Goal: Task Accomplishment & Management: Complete application form

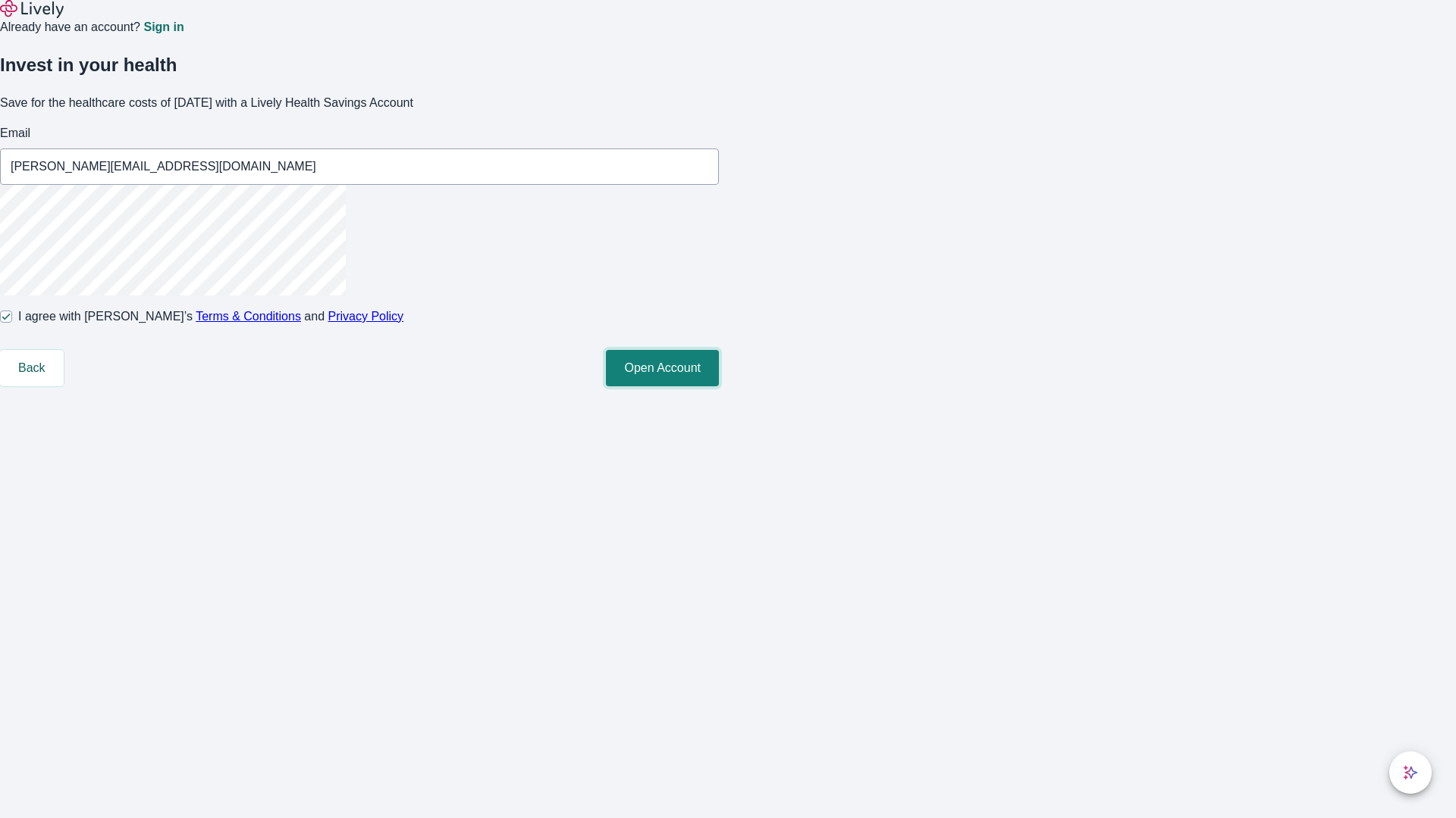
click at [719, 387] on button "Open Account" at bounding box center [662, 368] width 113 height 37
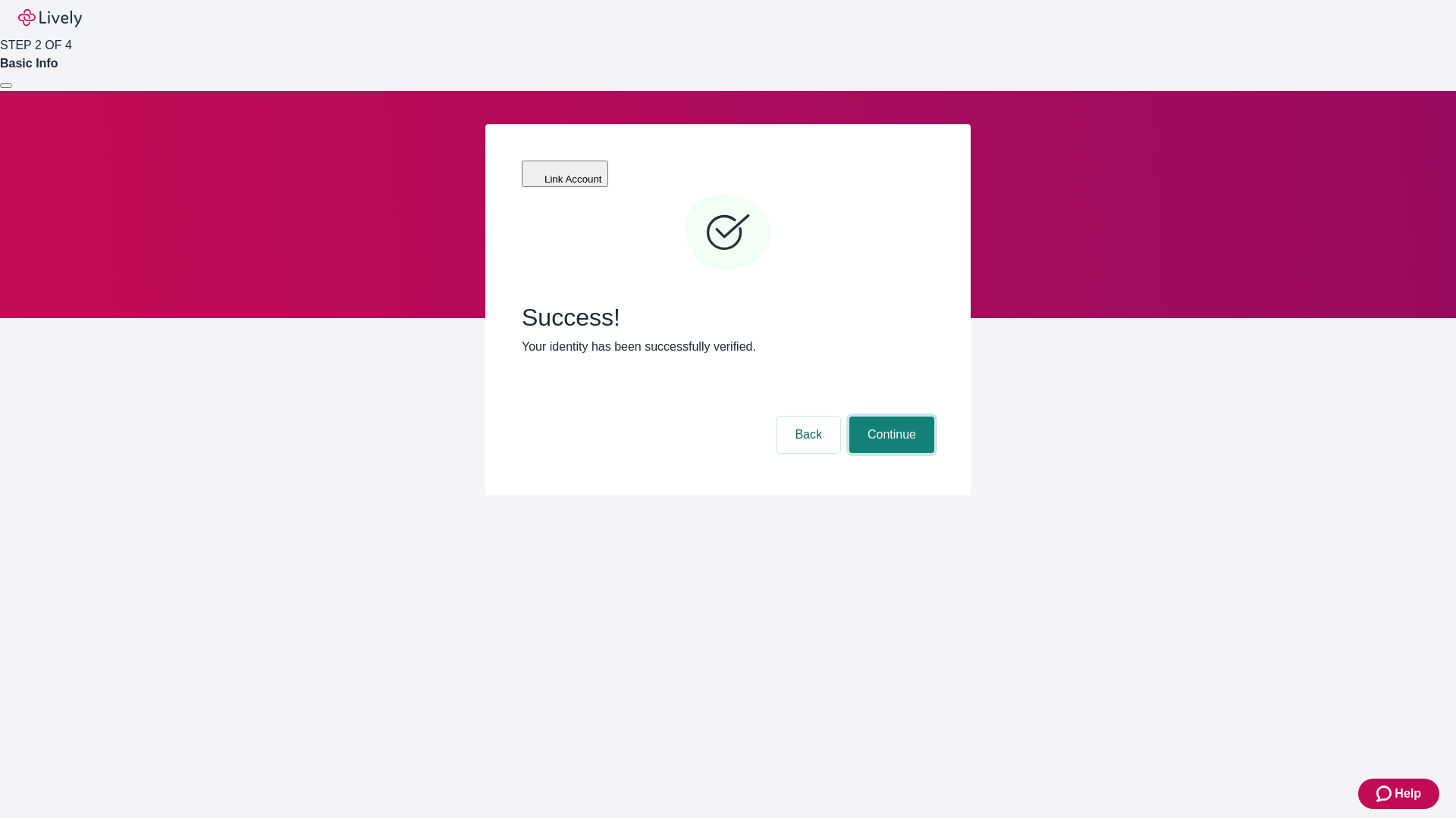
click at [889, 416] on button "Continue" at bounding box center [891, 435] width 85 height 37
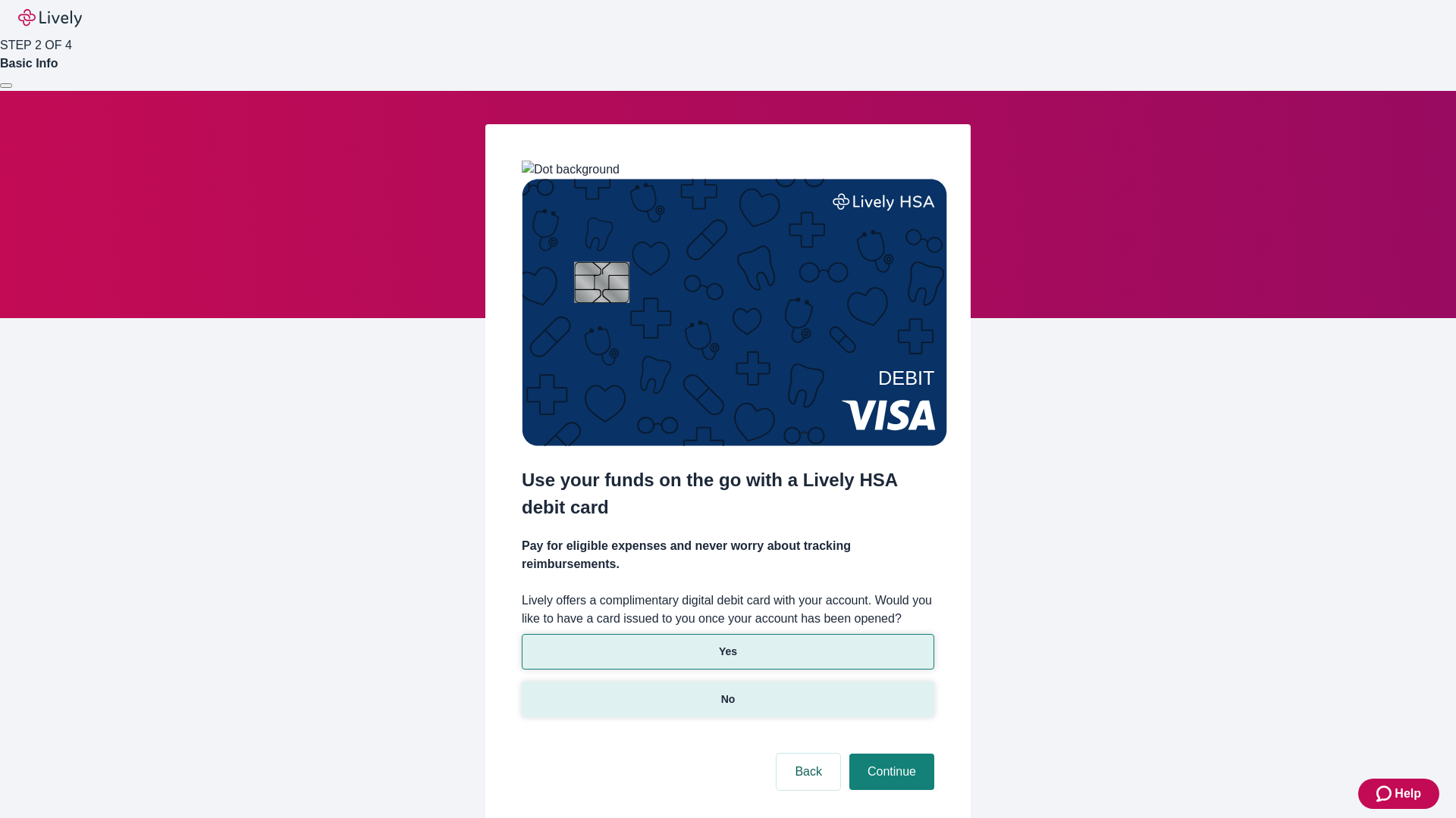
click at [727, 692] on p "No" at bounding box center [728, 700] width 14 height 16
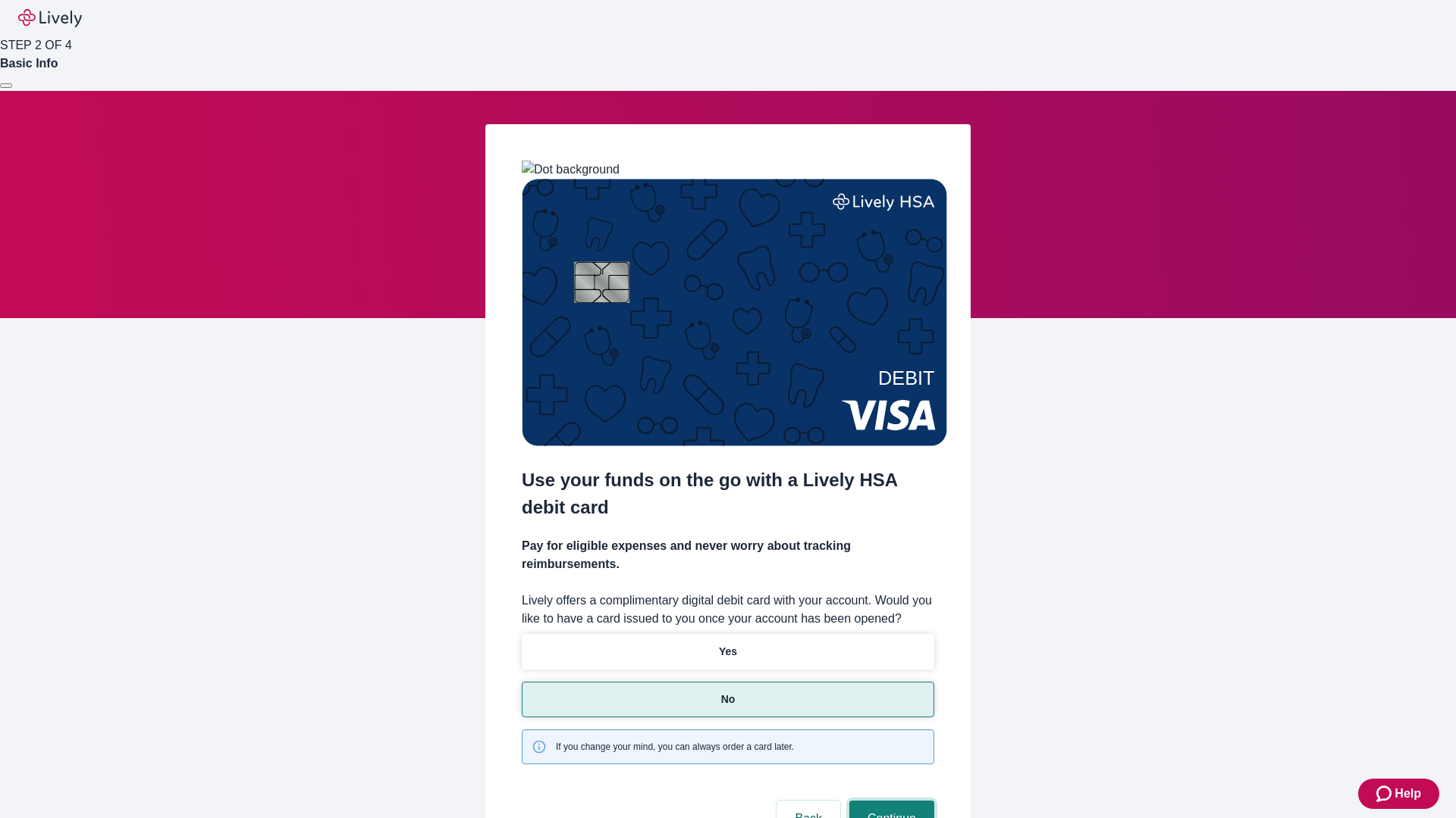
click at [889, 801] on button "Continue" at bounding box center [891, 820] width 85 height 37
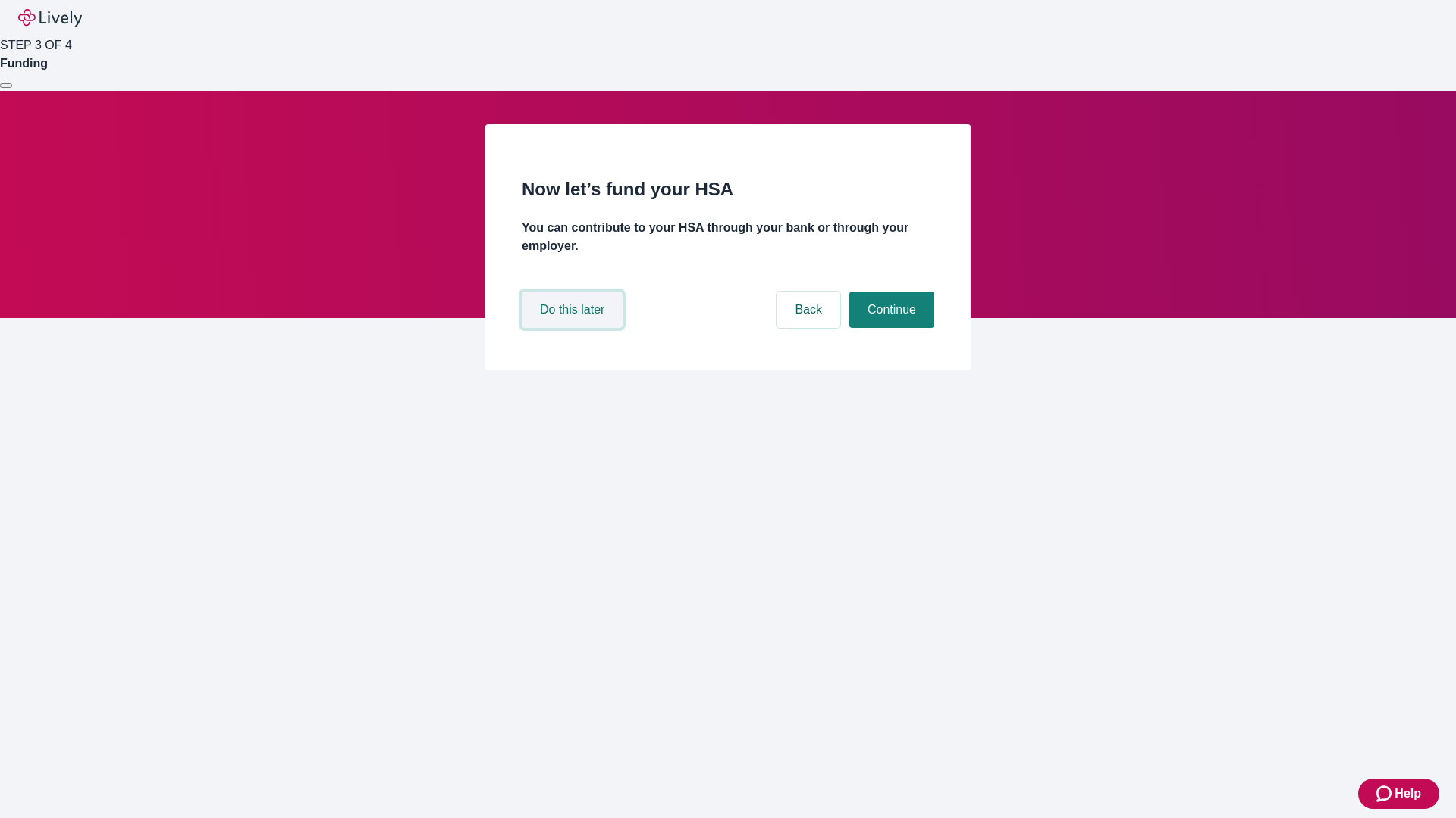
click at [574, 328] on button "Do this later" at bounding box center [571, 310] width 100 height 37
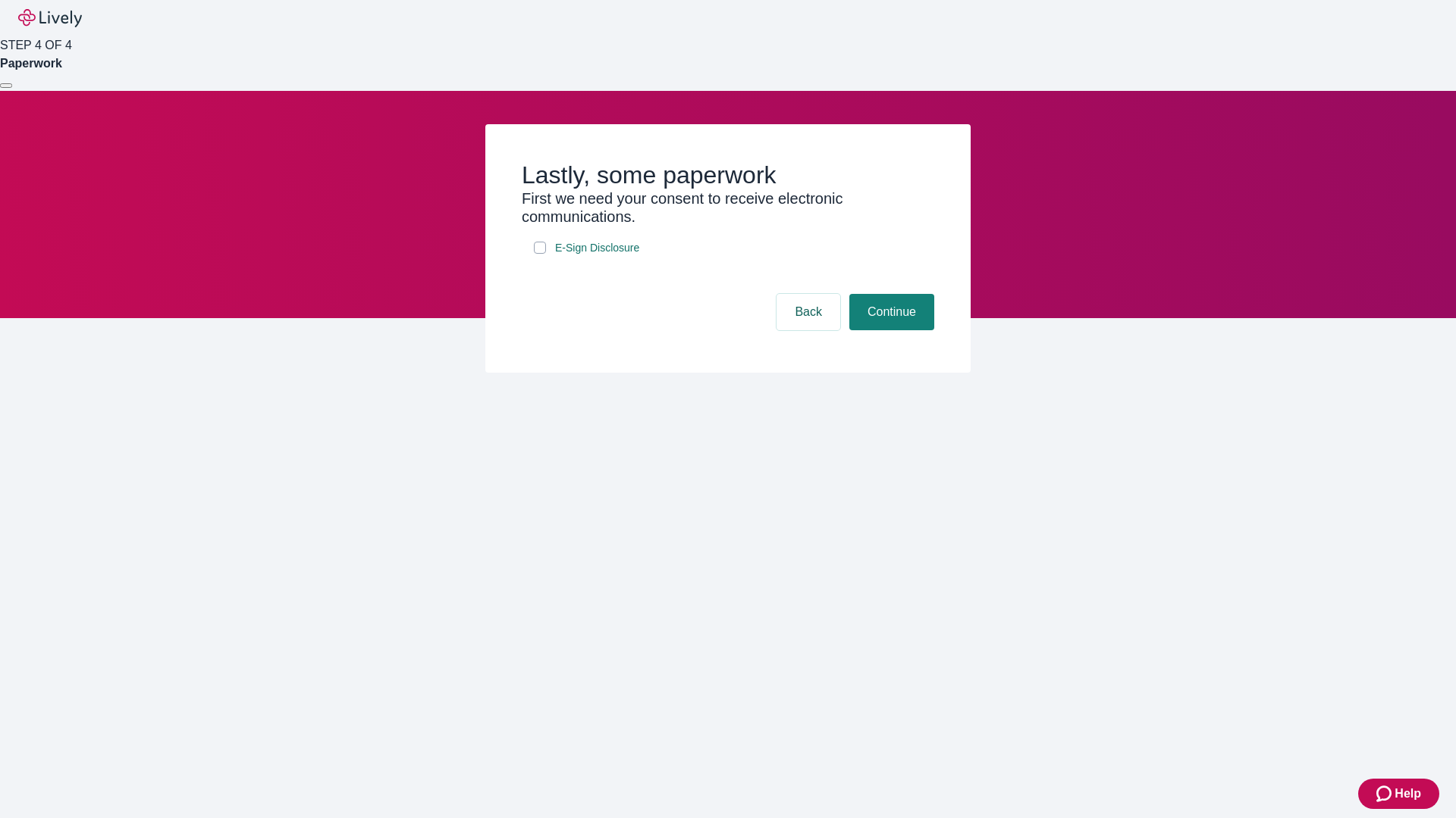
click at [540, 254] on input "E-Sign Disclosure" at bounding box center [540, 248] width 12 height 12
checkbox input "true"
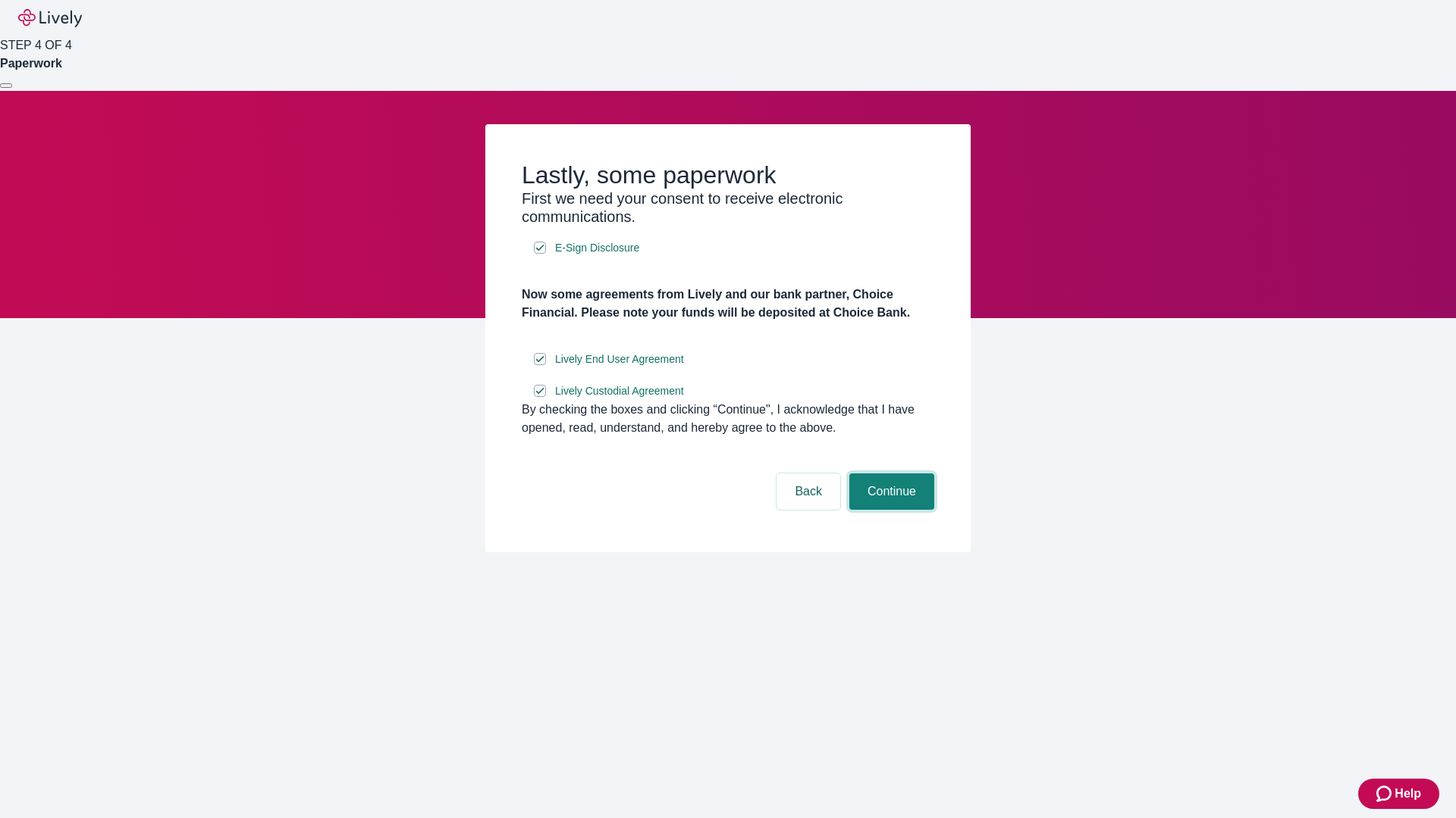
click at [889, 510] on button "Continue" at bounding box center [891, 492] width 85 height 37
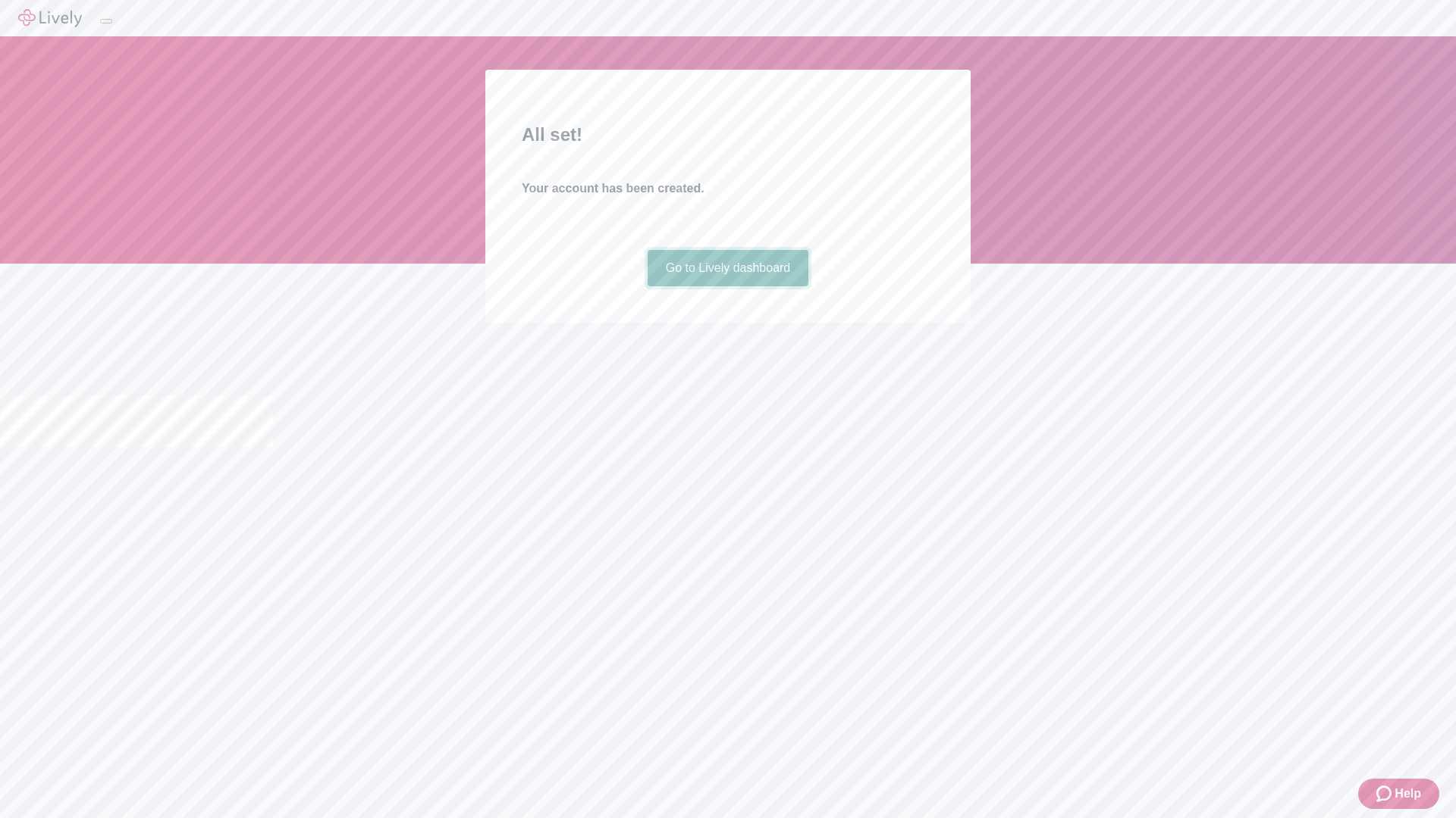
click at [727, 286] on link "Go to Lively dashboard" at bounding box center [728, 268] width 162 height 37
